Goal: Task Accomplishment & Management: Complete application form

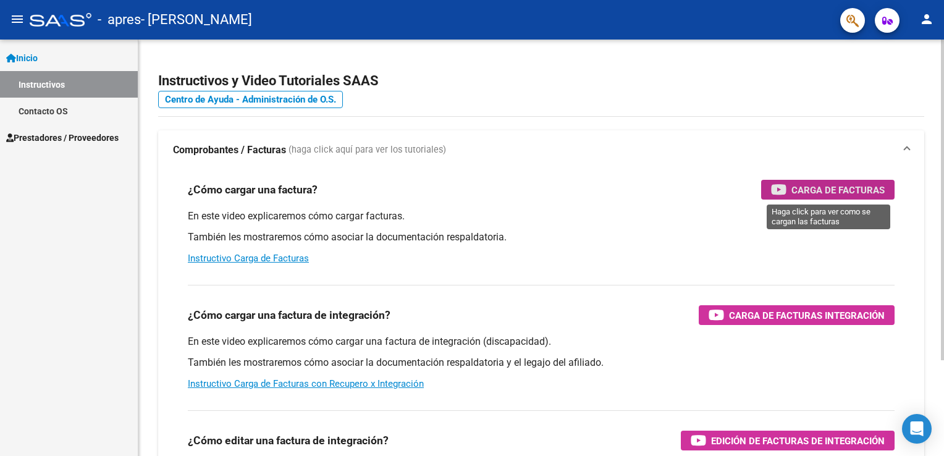
click at [819, 185] on span "Carga de Facturas" at bounding box center [838, 189] width 93 height 15
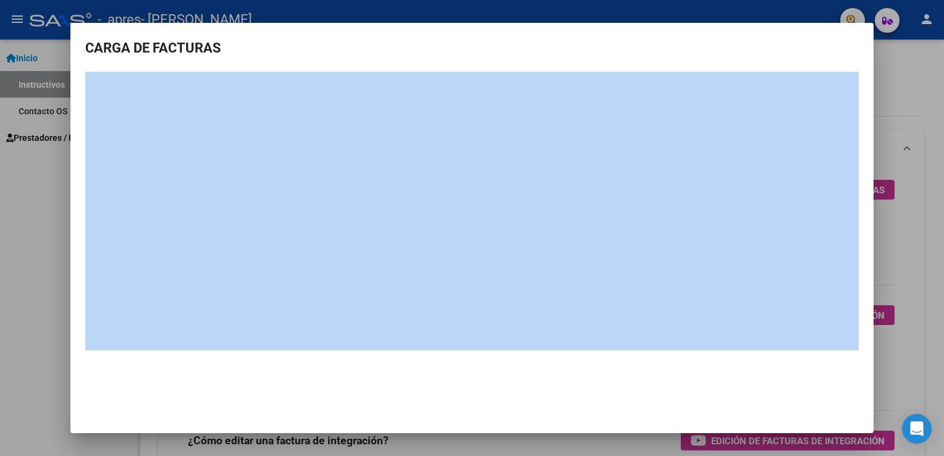
drag, startPoint x: 465, startPoint y: 68, endPoint x: 477, endPoint y: 23, distance: 46.2
click at [477, 23] on mat-dialog-container "CARGA DE FACTURAS" at bounding box center [471, 228] width 803 height 410
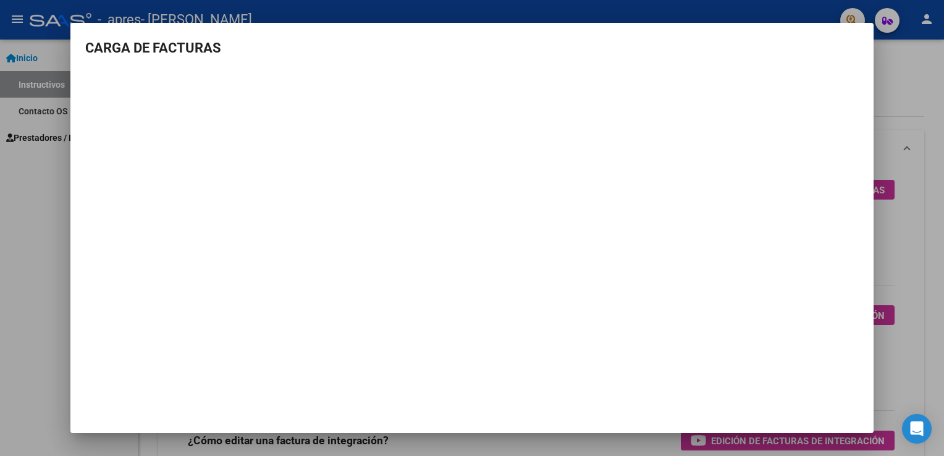
click at [10, 231] on div at bounding box center [472, 228] width 944 height 456
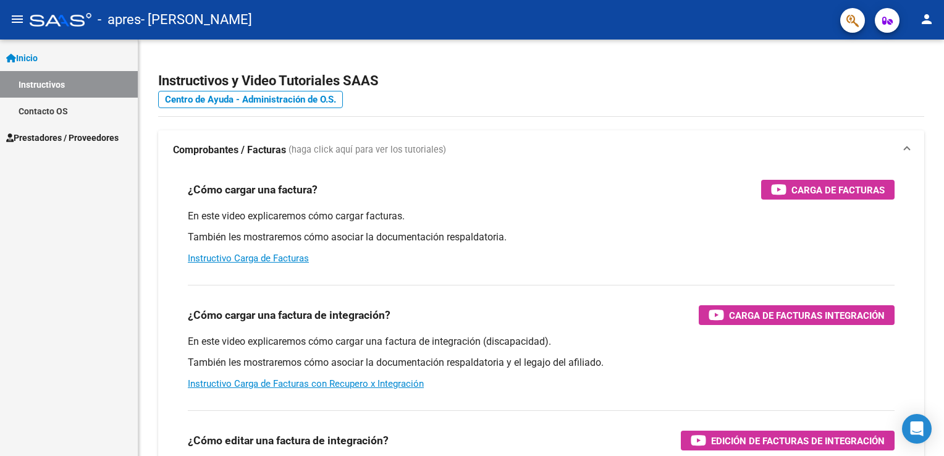
drag, startPoint x: 10, startPoint y: 231, endPoint x: 71, endPoint y: 83, distance: 159.8
click at [71, 83] on div "Inicio Instructivos Contacto OS Prestadores / Proveedores Facturas - Listado/Ca…" at bounding box center [69, 248] width 138 height 416
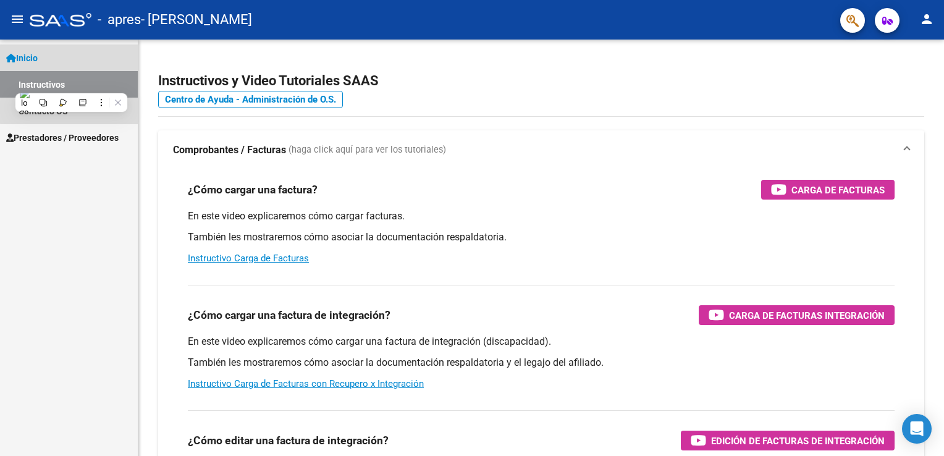
click at [71, 83] on link "Instructivos" at bounding box center [69, 84] width 138 height 27
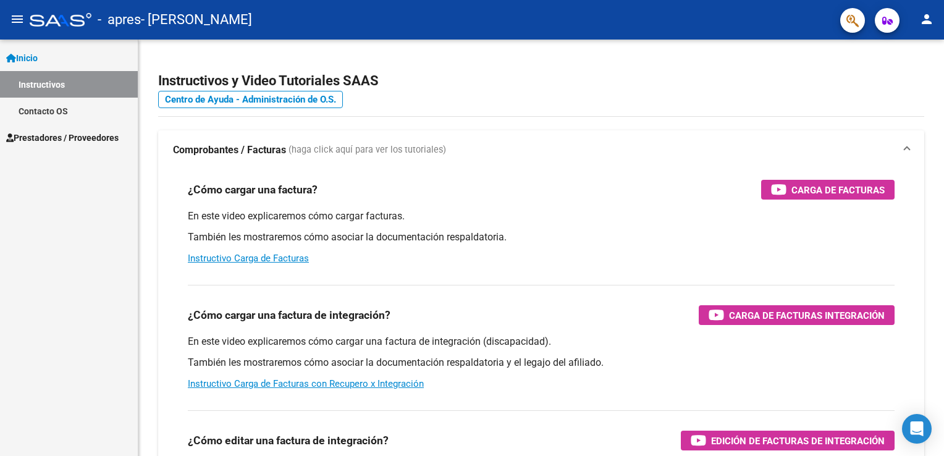
click at [50, 127] on link "Prestadores / Proveedores" at bounding box center [69, 137] width 138 height 27
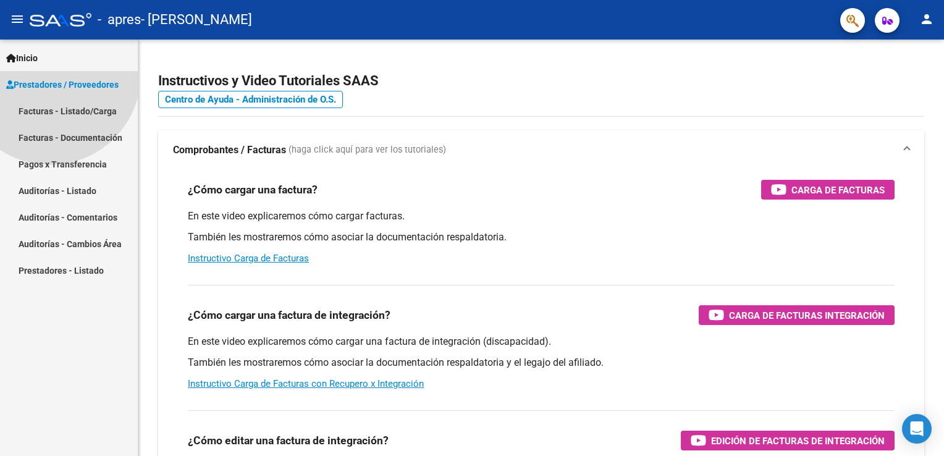
click at [50, 98] on link "Prestadores / Proveedores" at bounding box center [69, 84] width 138 height 27
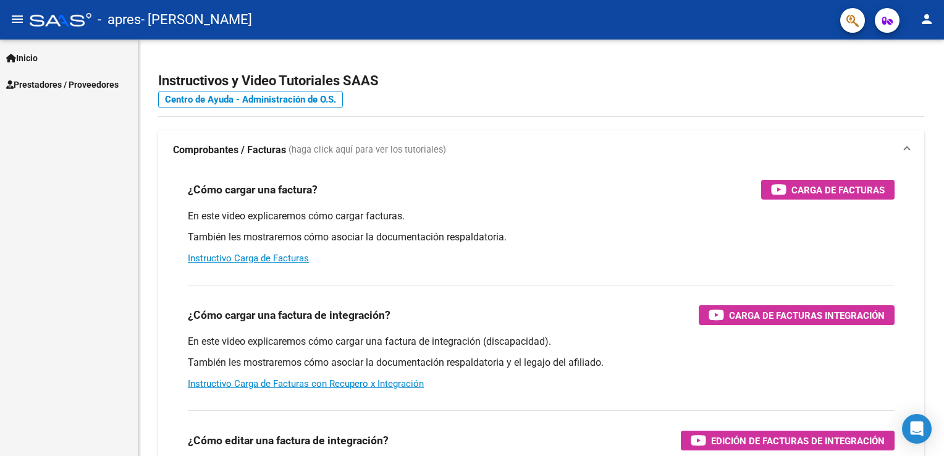
click at [50, 127] on div "Inicio Instructivos Contacto OS Prestadores / Proveedores Facturas - Listado/Ca…" at bounding box center [69, 248] width 138 height 416
click at [64, 87] on span "Prestadores / Proveedores" at bounding box center [62, 85] width 112 height 14
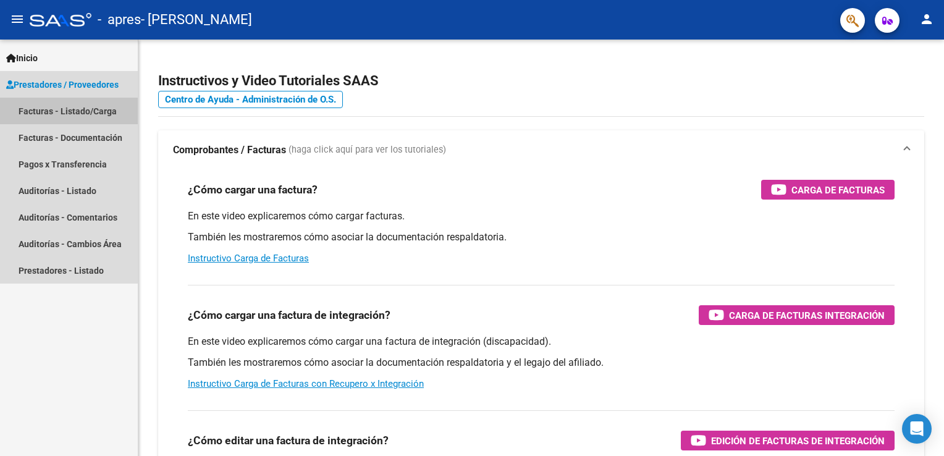
click at [51, 115] on link "Facturas - Listado/Carga" at bounding box center [69, 111] width 138 height 27
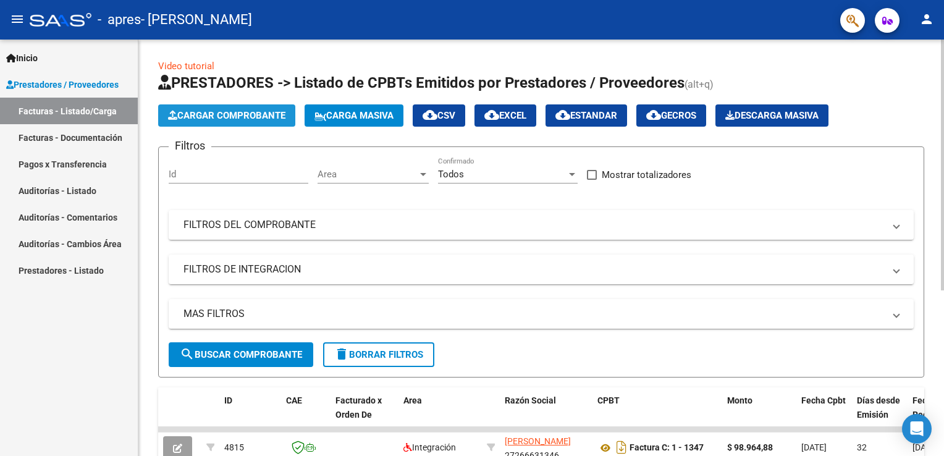
click at [188, 117] on span "Cargar Comprobante" at bounding box center [226, 115] width 117 height 11
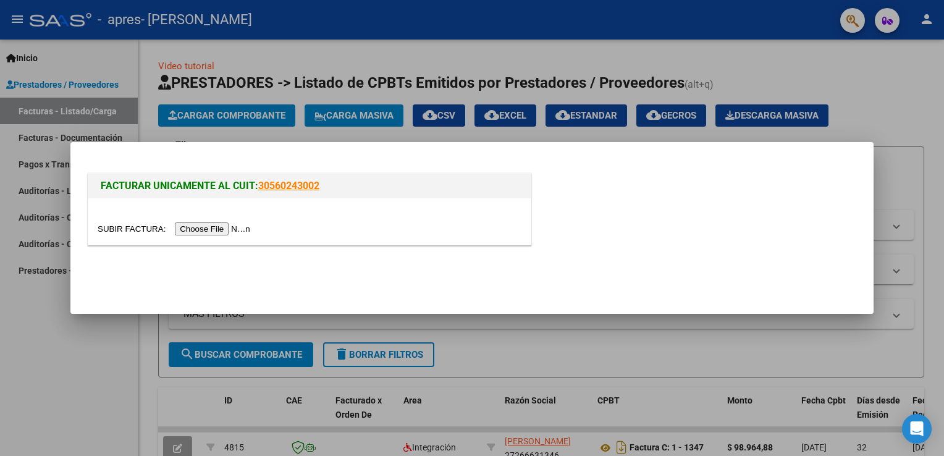
click at [179, 229] on input "file" at bounding box center [176, 228] width 156 height 13
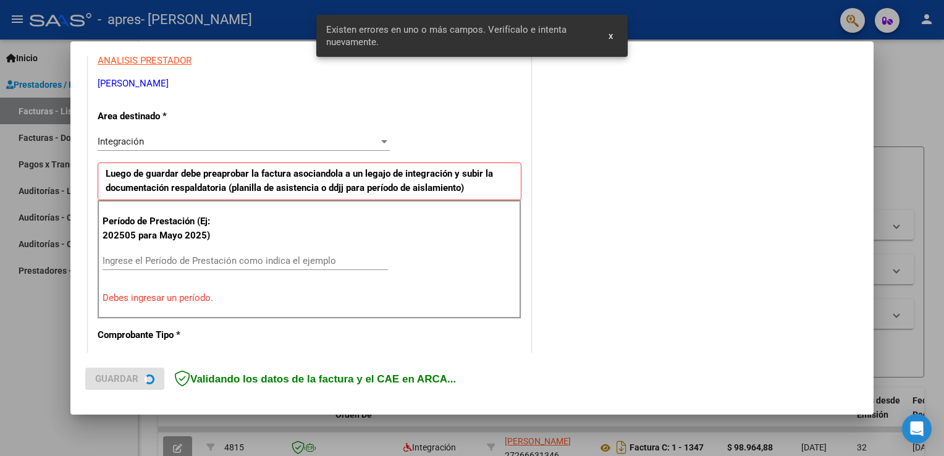
scroll to position [258, 0]
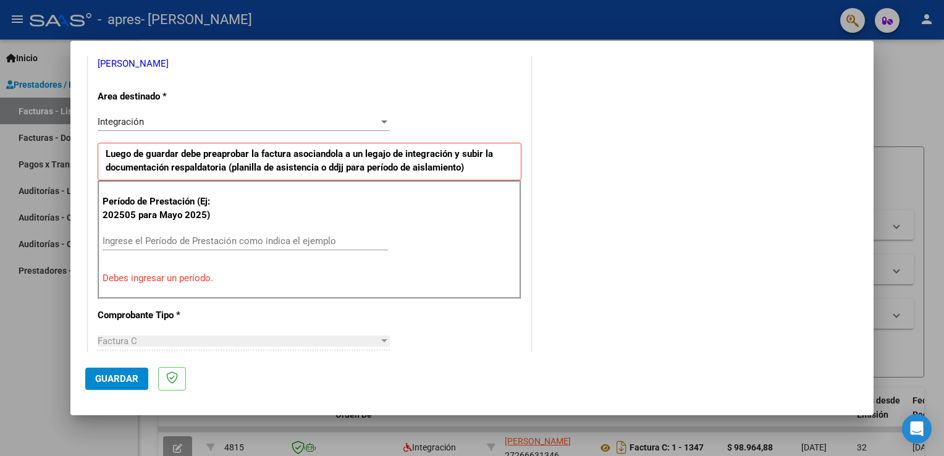
click at [165, 232] on div "Ingrese el Período de Prestación como indica el ejemplo" at bounding box center [245, 241] width 285 height 19
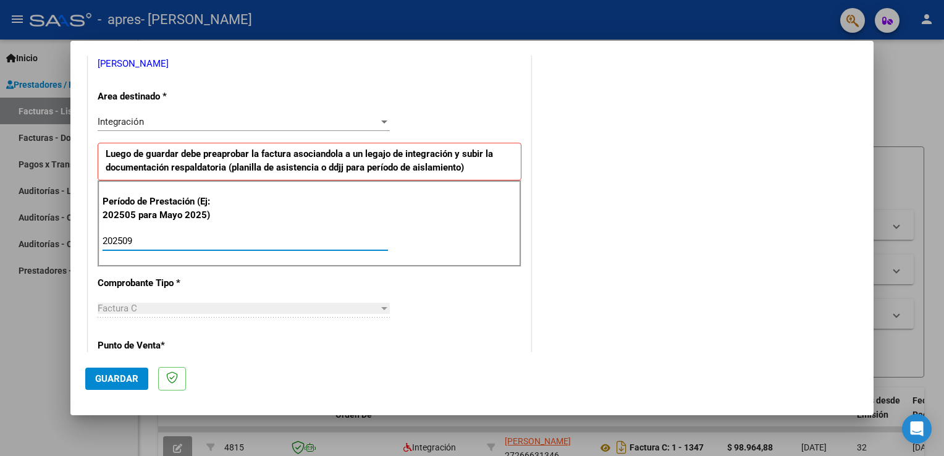
type input "202509"
click at [114, 384] on span "Guardar" at bounding box center [116, 378] width 43 height 11
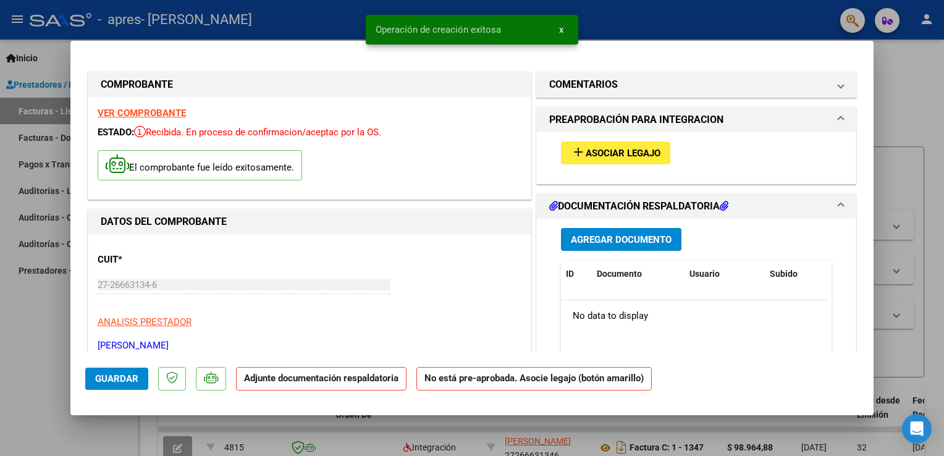
click at [592, 150] on span "Asociar Legajo" at bounding box center [623, 153] width 75 height 11
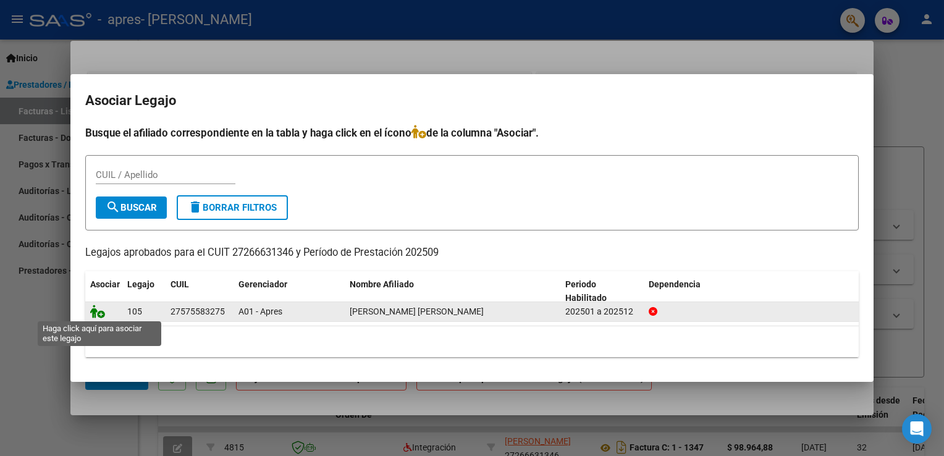
click at [98, 308] on icon at bounding box center [97, 312] width 15 height 14
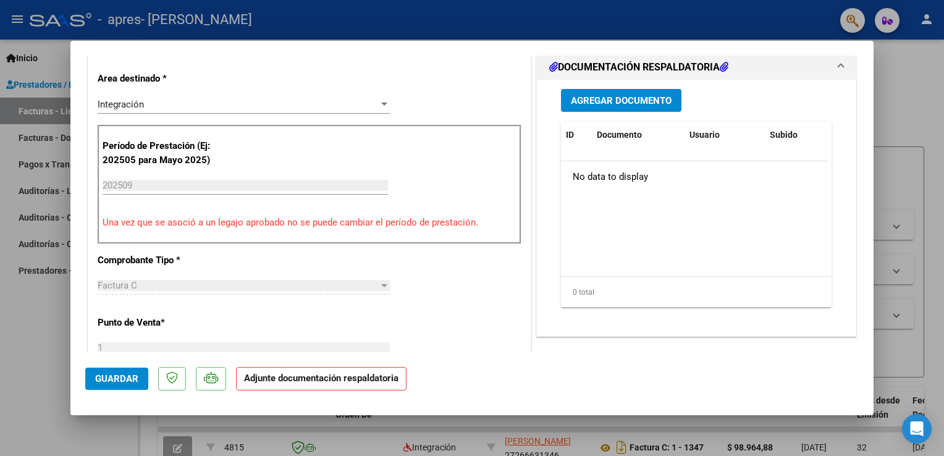
scroll to position [321, 0]
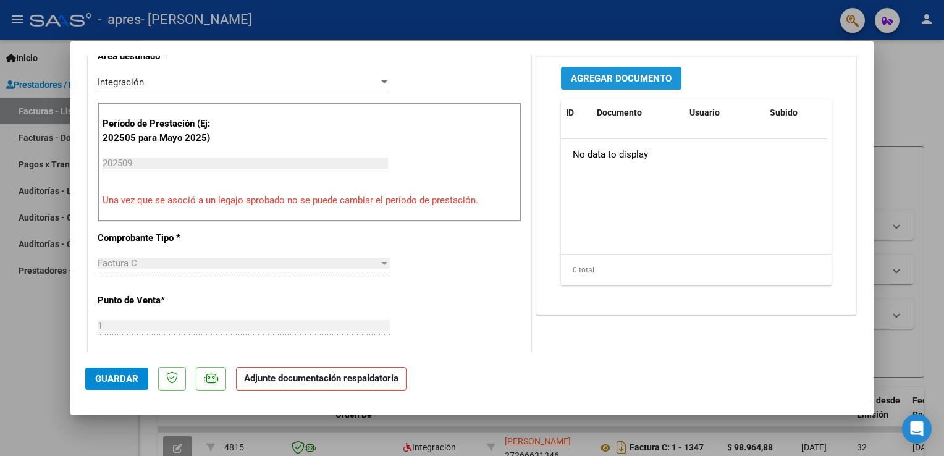
click at [602, 78] on span "Agregar Documento" at bounding box center [621, 78] width 101 height 11
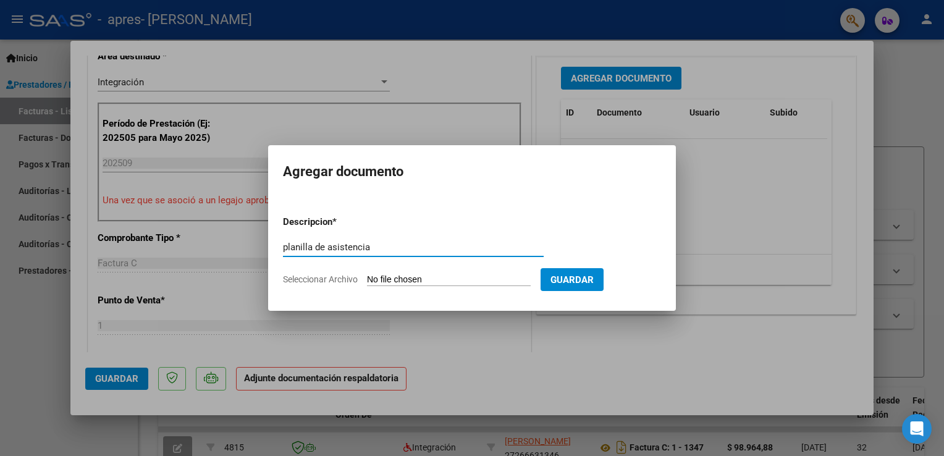
type input "planilla de asistencia"
click at [416, 278] on input "Seleccionar Archivo" at bounding box center [449, 280] width 164 height 12
type input "C:\fakepath\planilla de asistencia.pdf"
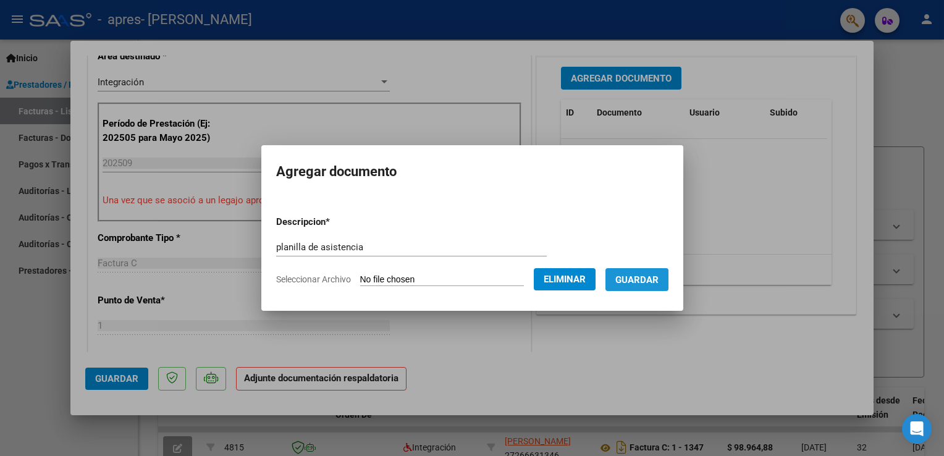
click at [651, 268] on button "Guardar" at bounding box center [637, 279] width 63 height 23
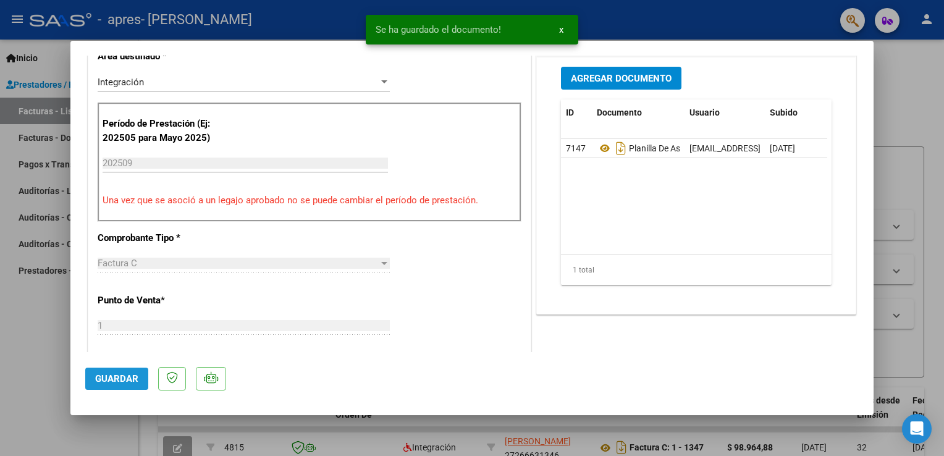
click at [121, 375] on span "Guardar" at bounding box center [116, 378] width 43 height 11
